Goal: Task Accomplishment & Management: Manage account settings

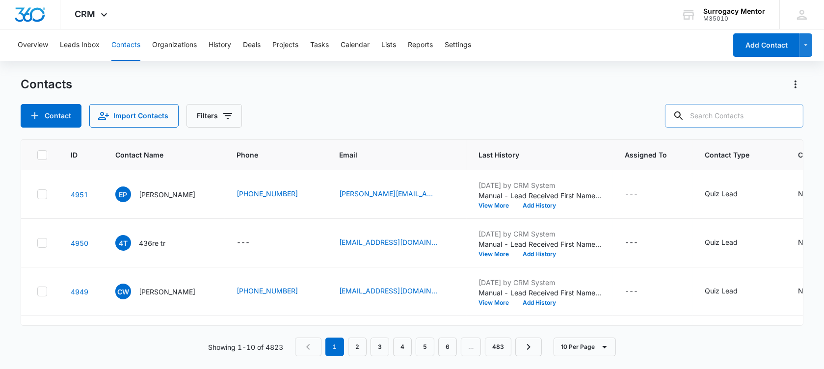
click at [755, 120] on input "text" at bounding box center [734, 116] width 138 height 24
click at [754, 112] on input "text" at bounding box center [734, 116] width 138 height 24
type input "[PERSON_NAME]"
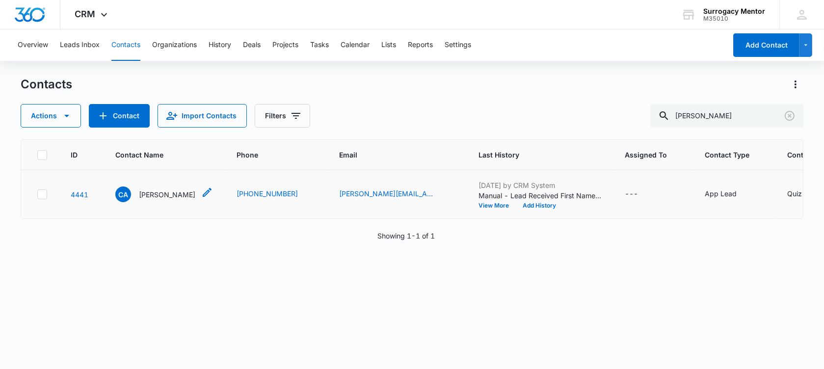
click at [178, 200] on p "[PERSON_NAME]" at bounding box center [167, 195] width 56 height 10
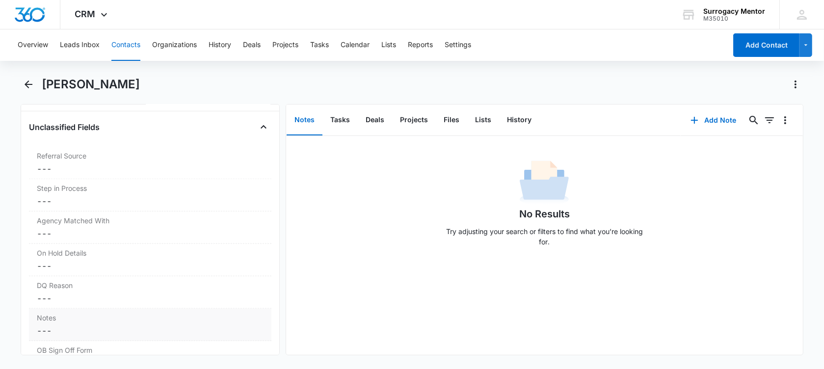
scroll to position [736, 0]
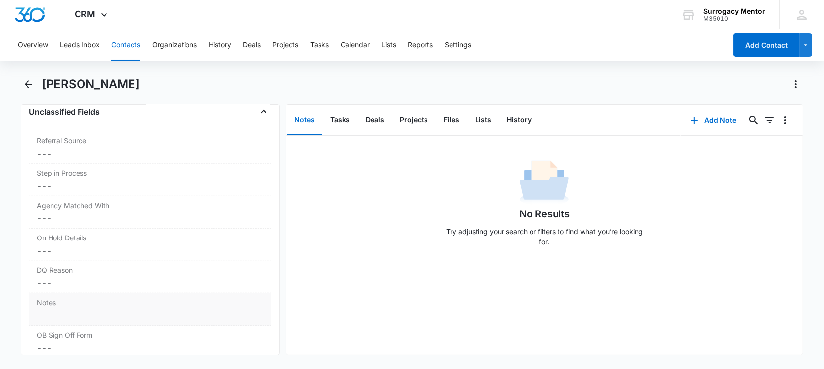
click at [92, 313] on dd "Cancel Save Changes ---" at bounding box center [150, 316] width 227 height 12
click at [89, 317] on textarea "Notes" at bounding box center [150, 340] width 231 height 56
paste textarea "1) age [DEMOGRAPHIC_DATA]. 2) single 3) BMI 27.6 4) 4 deliveries. 2006 2008 201…"
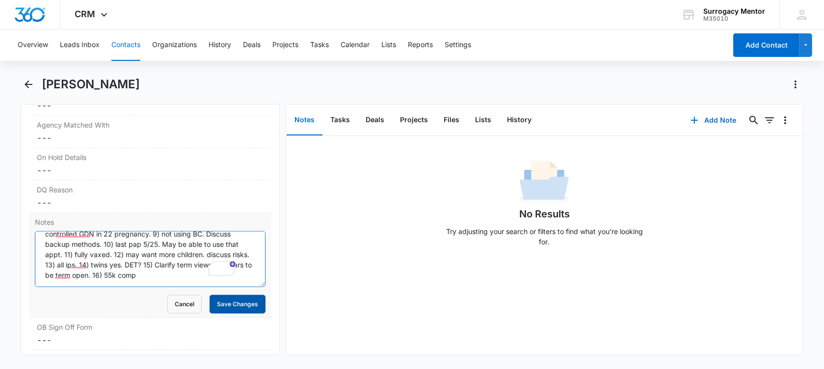
scroll to position [51, 0]
type textarea "1) age [DEMOGRAPHIC_DATA]. 2) single 3) BMI 27.6 4) 4 deliveries. 2006 2008 201…"
click at [231, 299] on button "Save Changes" at bounding box center [238, 304] width 56 height 19
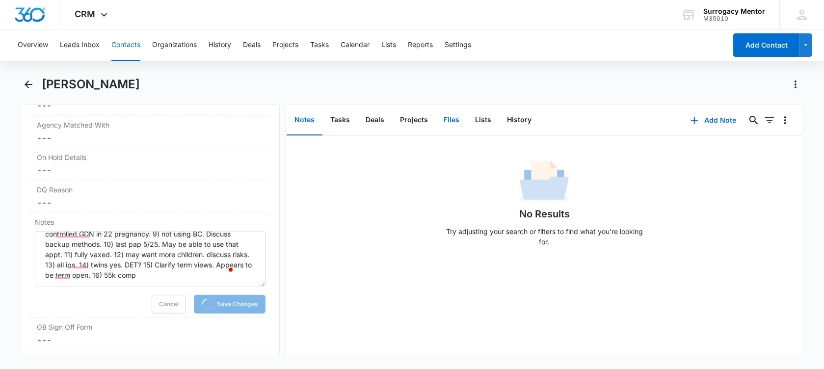
click at [443, 127] on button "Files" at bounding box center [451, 120] width 31 height 30
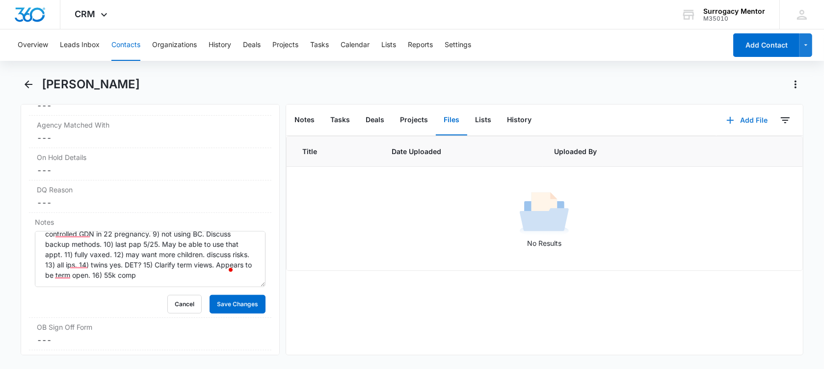
click at [750, 123] on button "Add File" at bounding box center [747, 121] width 61 height 24
click at [724, 153] on div "Upload Files" at bounding box center [733, 151] width 39 height 7
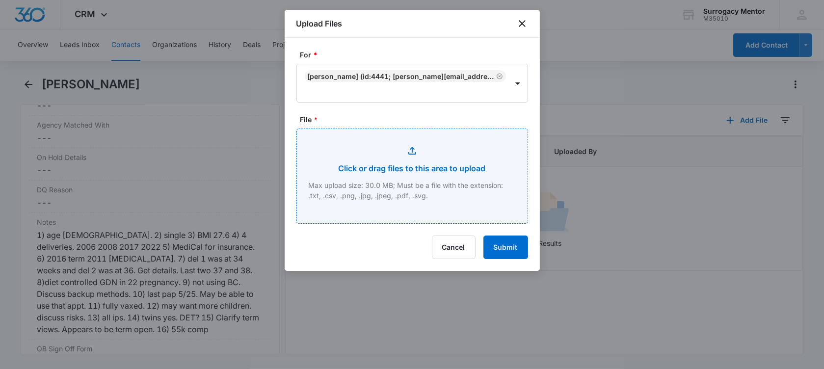
click at [439, 168] on input "File *" at bounding box center [412, 176] width 231 height 94
type input "C:\fakepath\GC Application [PERSON_NAME].pdf"
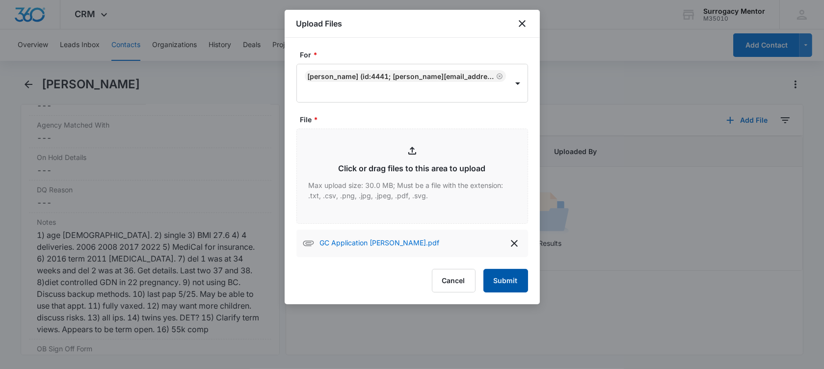
click at [514, 283] on button "Submit" at bounding box center [506, 281] width 45 height 24
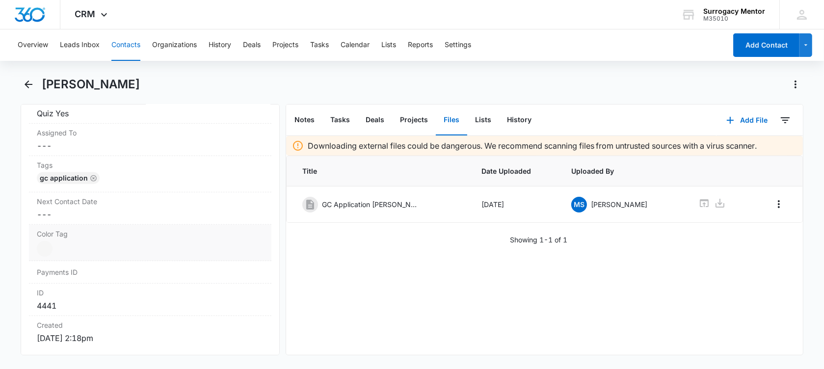
scroll to position [449, 0]
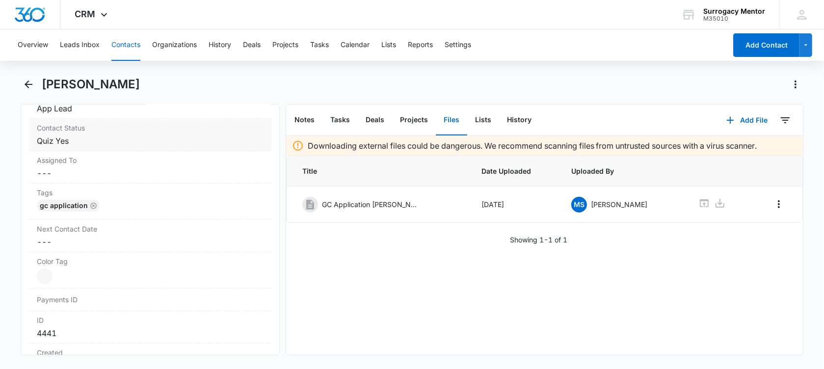
click at [109, 135] on dd "Cancel Save Changes Quiz Yes" at bounding box center [150, 141] width 227 height 12
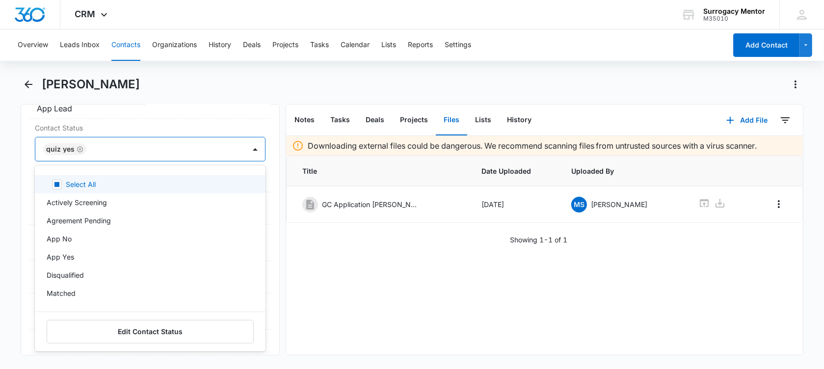
click at [90, 147] on input "text" at bounding box center [90, 149] width 2 height 12
click at [81, 146] on icon "Remove Quiz Yes" at bounding box center [80, 149] width 7 height 7
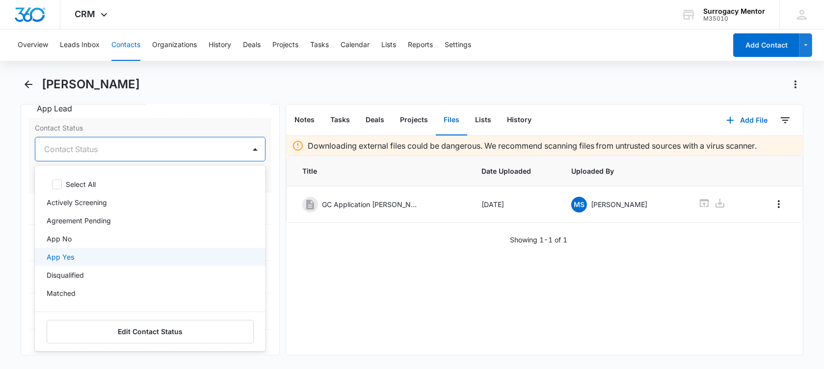
click at [112, 262] on div "App Yes" at bounding box center [150, 257] width 231 height 18
click at [371, 280] on div "Downloading external files could be dangerous. We recommend scanning files from…" at bounding box center [544, 245] width 517 height 219
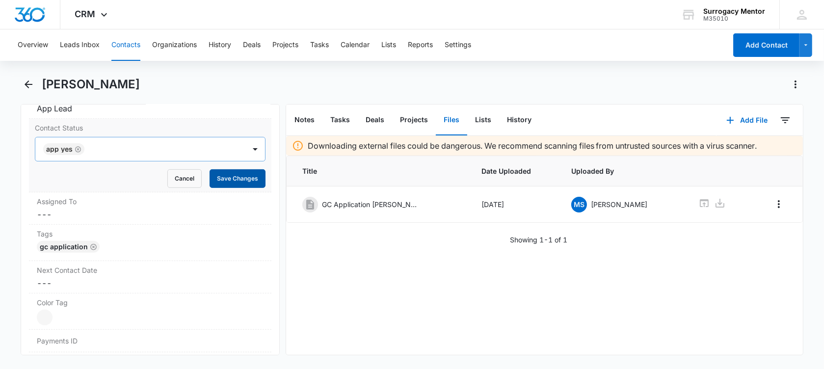
click at [232, 182] on button "Save Changes" at bounding box center [238, 178] width 56 height 19
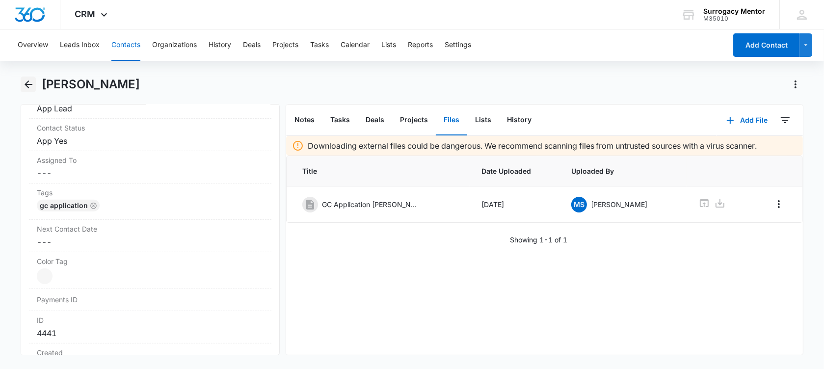
click at [25, 83] on icon "Back" at bounding box center [29, 85] width 12 height 12
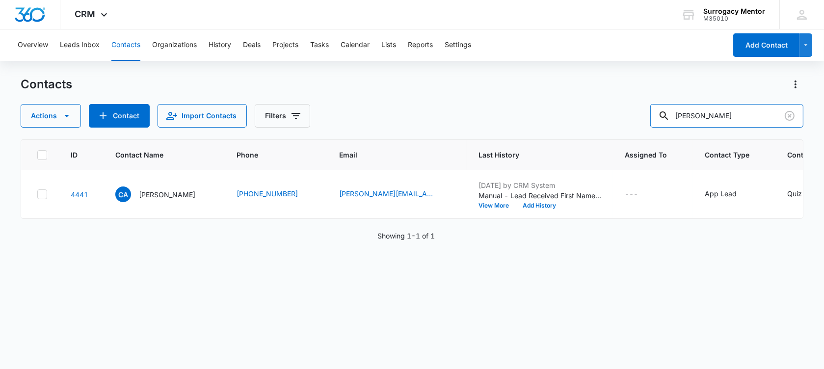
drag, startPoint x: 745, startPoint y: 122, endPoint x: 519, endPoint y: 115, distance: 226.4
click at [520, 116] on div "Actions Contact Import Contacts Filters [PERSON_NAME]" at bounding box center [412, 116] width 783 height 24
type input "[PERSON_NAME]"
click at [187, 200] on p "[PERSON_NAME]" at bounding box center [167, 195] width 56 height 10
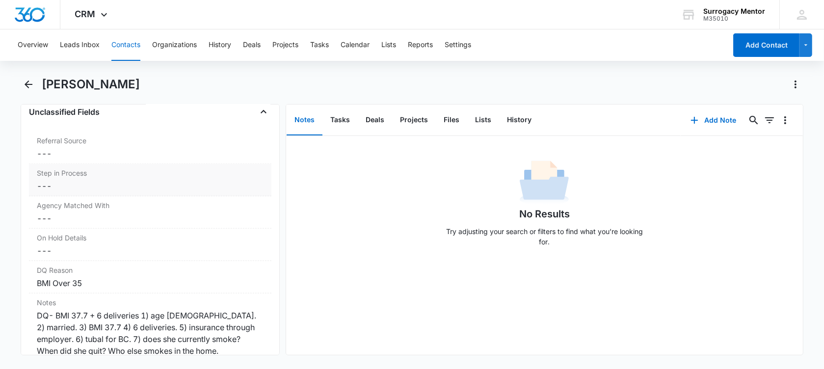
scroll to position [798, 0]
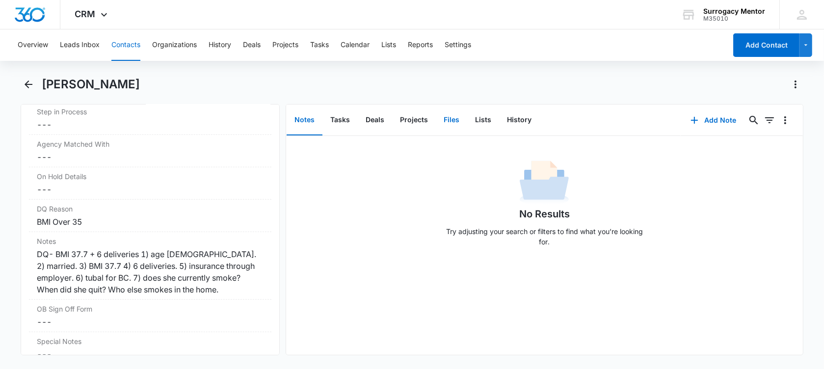
click at [462, 112] on button "Files" at bounding box center [451, 120] width 31 height 30
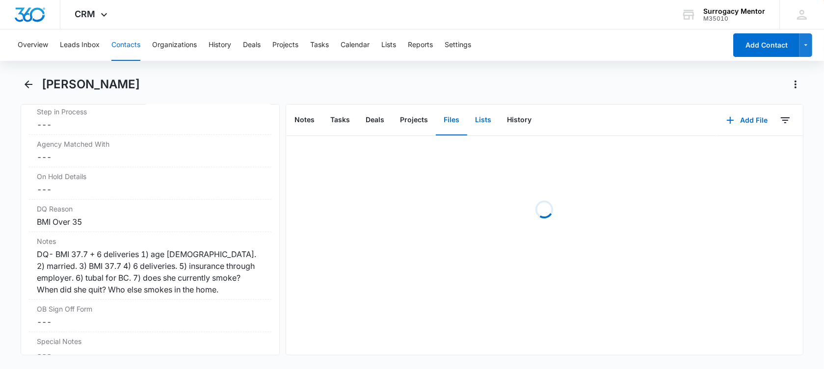
click at [477, 118] on button "Lists" at bounding box center [483, 120] width 32 height 30
click at [454, 119] on button "Files" at bounding box center [451, 120] width 31 height 30
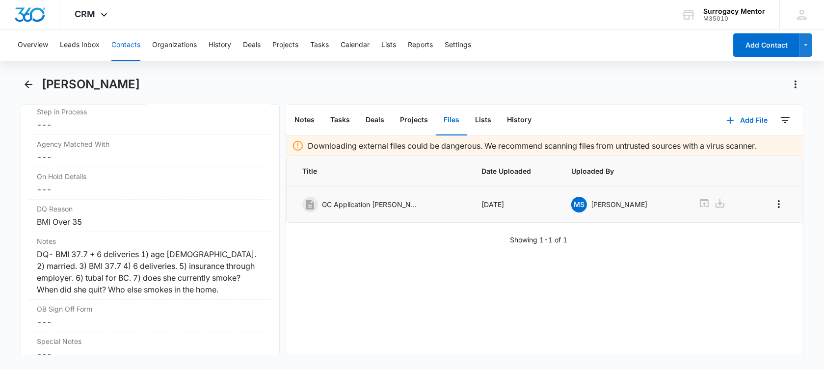
click at [699, 203] on icon at bounding box center [705, 203] width 12 height 12
